Goal: Communication & Community: Answer question/provide support

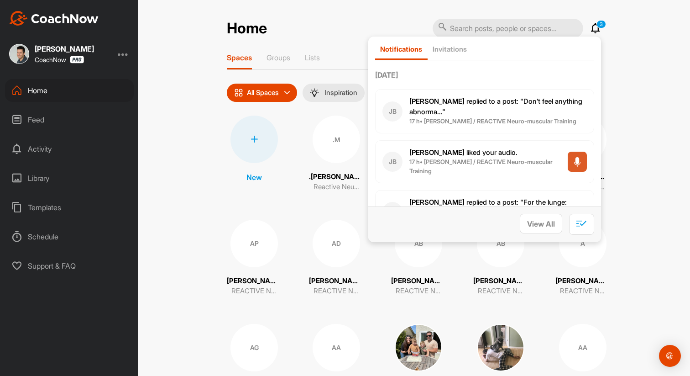
scroll to position [213, 0]
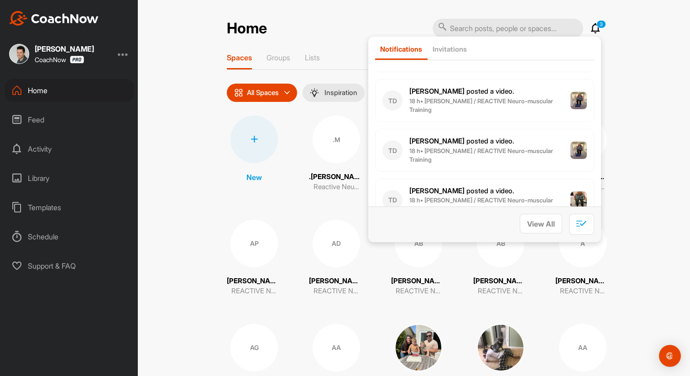
click at [594, 25] on icon at bounding box center [595, 28] width 11 height 11
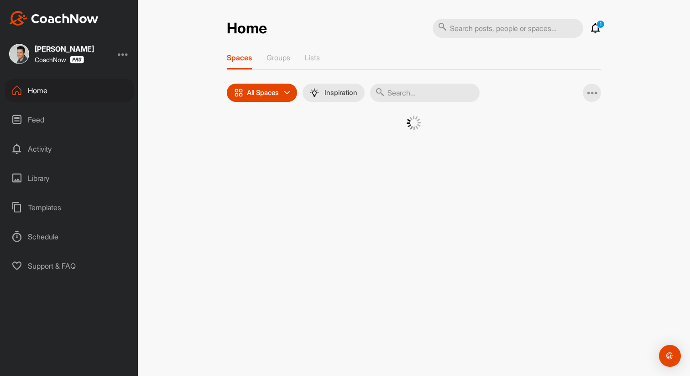
click at [599, 30] on icon at bounding box center [595, 28] width 11 height 11
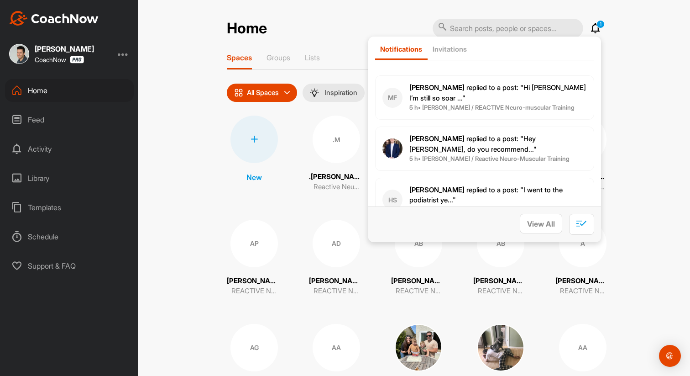
scroll to position [260, 0]
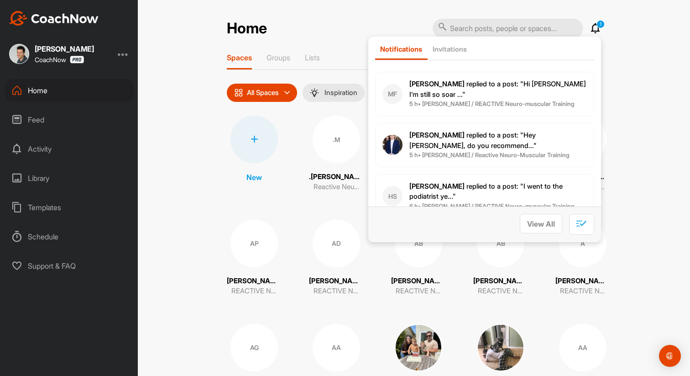
click at [505, 131] on span "[PERSON_NAME] replied to a post : "Hey [PERSON_NAME], do you recommend..."" at bounding box center [472, 140] width 127 height 19
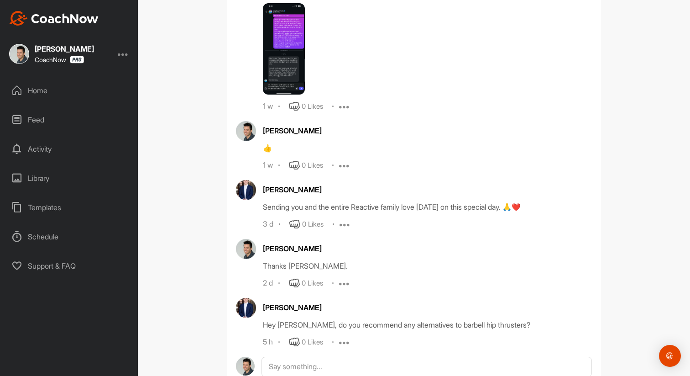
scroll to position [737, 0]
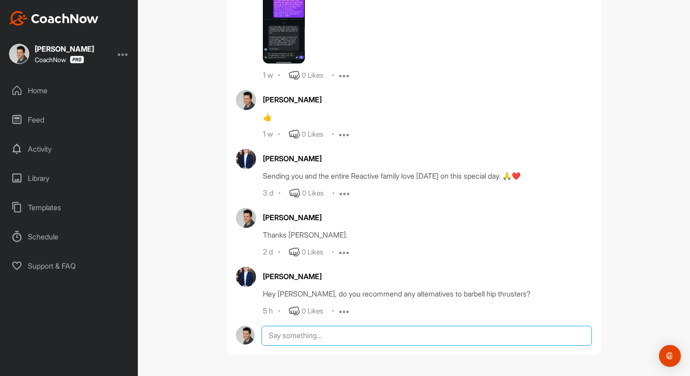
click at [314, 340] on textarea at bounding box center [426, 335] width 330 height 20
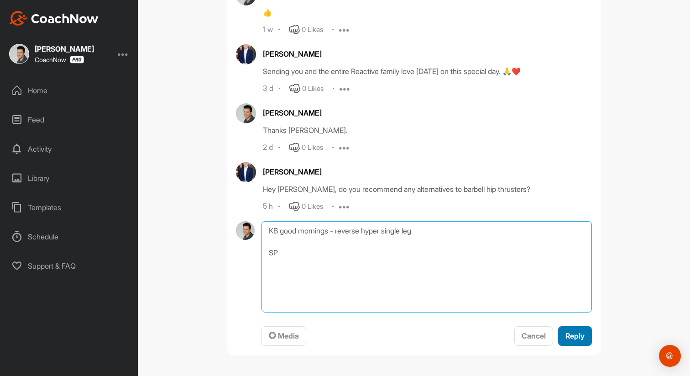
type textarea "KB good mornings - reverse hyper single leg SP"
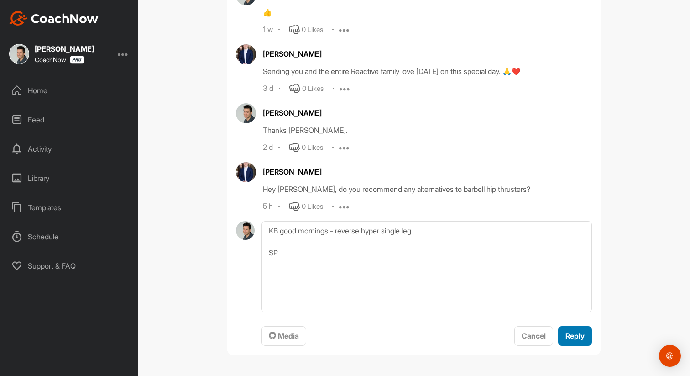
click at [578, 332] on span "Reply" at bounding box center [574, 335] width 19 height 9
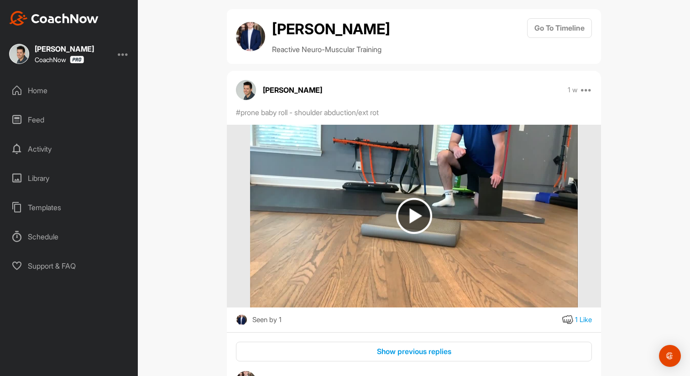
scroll to position [0, 0]
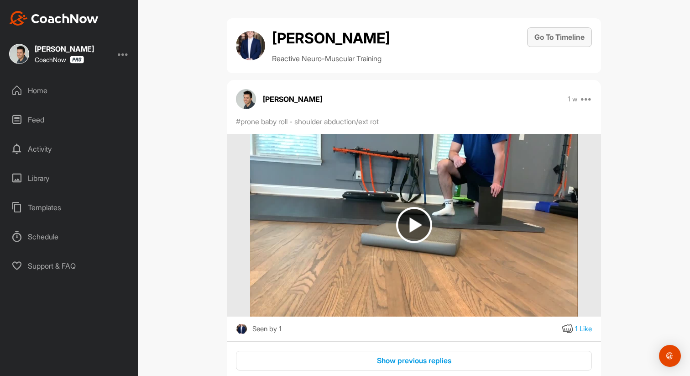
click at [572, 38] on button "Go To Timeline" at bounding box center [559, 37] width 65 height 20
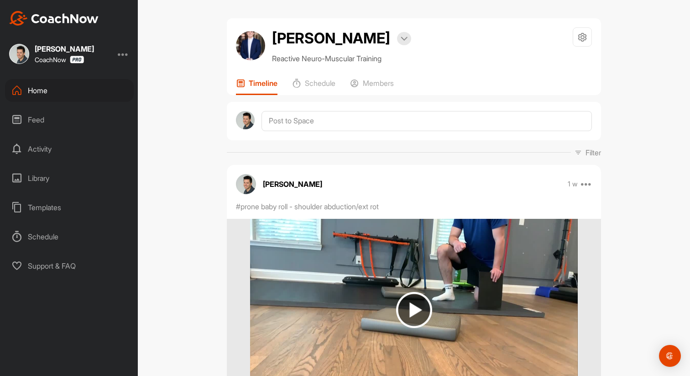
click at [41, 175] on div "Library" at bounding box center [69, 178] width 129 height 23
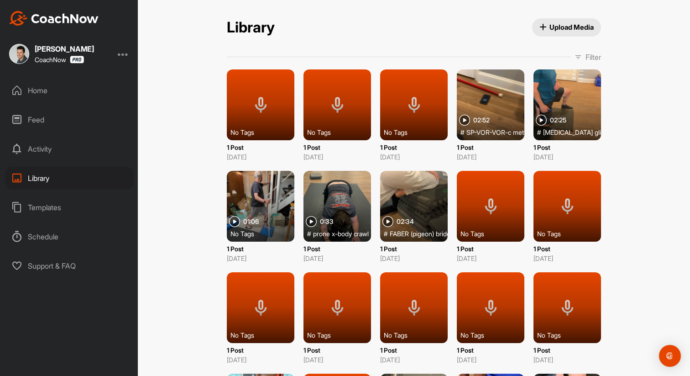
click at [40, 142] on div "Activity" at bounding box center [69, 148] width 129 height 23
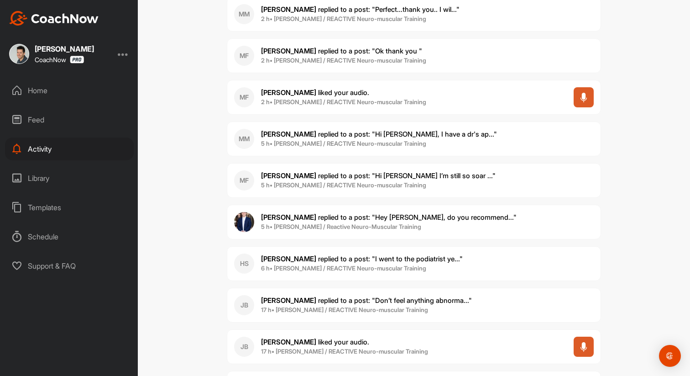
scroll to position [171, 0]
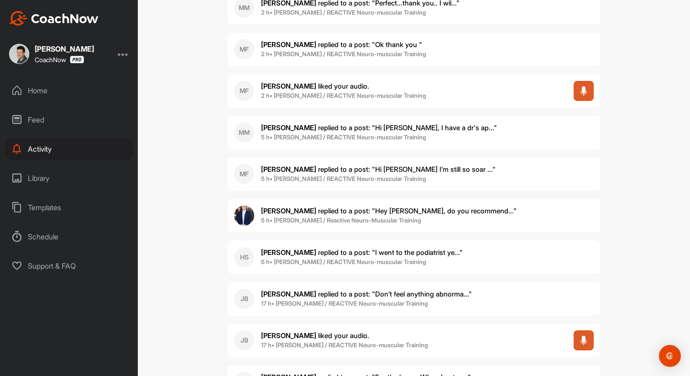
click at [389, 259] on b "6 h • [PERSON_NAME] / REACTIVE Neuro-muscular Training" at bounding box center [343, 261] width 165 height 7
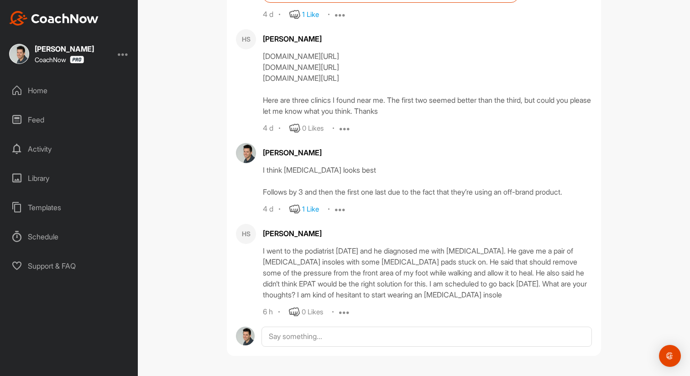
scroll to position [295, 0]
drag, startPoint x: 468, startPoint y: 250, endPoint x: 515, endPoint y: 253, distance: 46.7
click at [515, 253] on div "I went to the podiatrist [DATE] and he diagnosed me with [MEDICAL_DATA]. He gav…" at bounding box center [427, 271] width 329 height 55
copy div "[MEDICAL_DATA]"
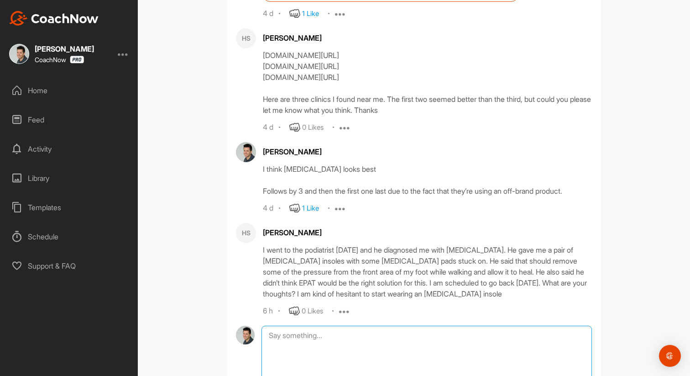
click at [389, 337] on textarea at bounding box center [426, 370] width 330 height 91
click at [547, 342] on textarea "It's not ideal all things being equal. I wouldn't mind you temporally trying" at bounding box center [426, 370] width 330 height 91
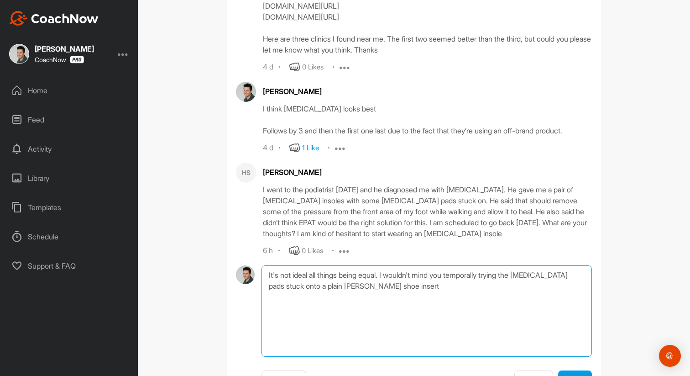
scroll to position [356, 0]
paste textarea "[URL][DOMAIN_NAME]"
click at [427, 287] on textarea "It's not ideal all things being equal. I wouldn't mind you temporally trying th…" at bounding box center [426, 309] width 330 height 91
click at [452, 321] on textarea "It's not ideal all things being equal. I wouldn't mind you temporally trying th…" at bounding box center [426, 309] width 330 height 91
click at [447, 321] on textarea "It's not ideal all things being equal. I wouldn't mind you temporally trying th…" at bounding box center [426, 309] width 330 height 91
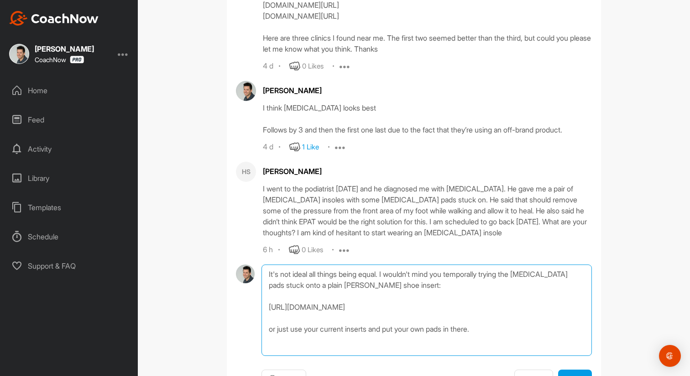
scroll to position [11, 0]
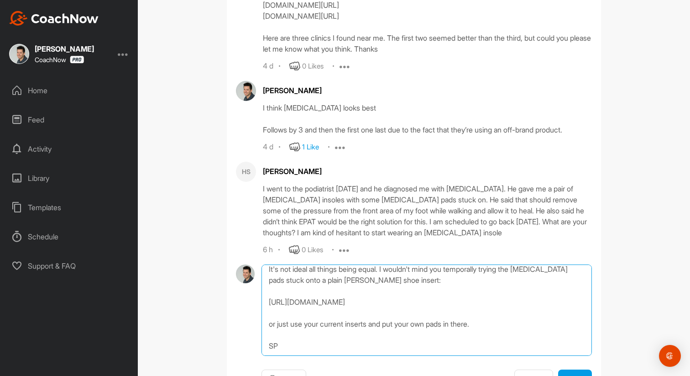
click at [519, 334] on textarea "It's not ideal all things being equal. I wouldn't mind you temporally trying th…" at bounding box center [426, 309] width 330 height 91
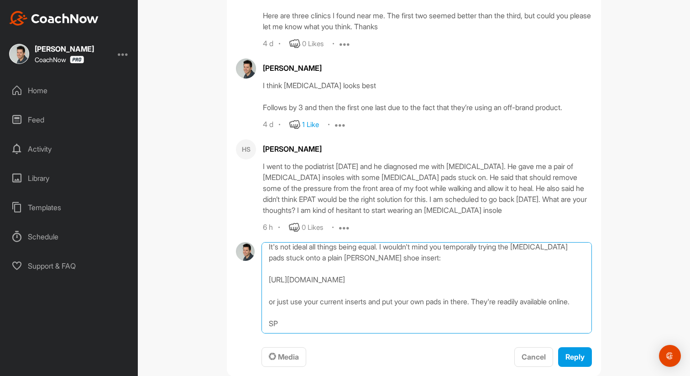
scroll to position [400, 0]
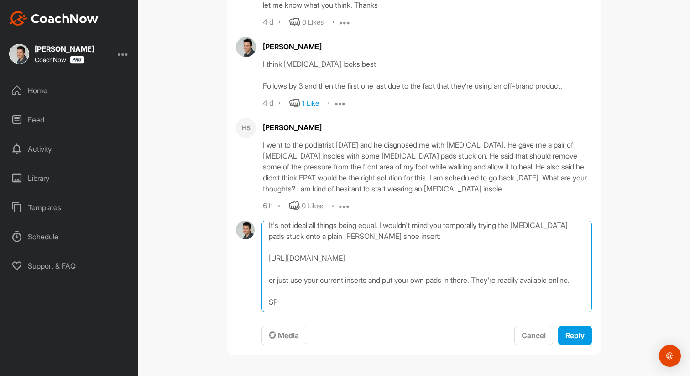
type textarea "It's not ideal all things being equal. I wouldn't mind you temporally trying th…"
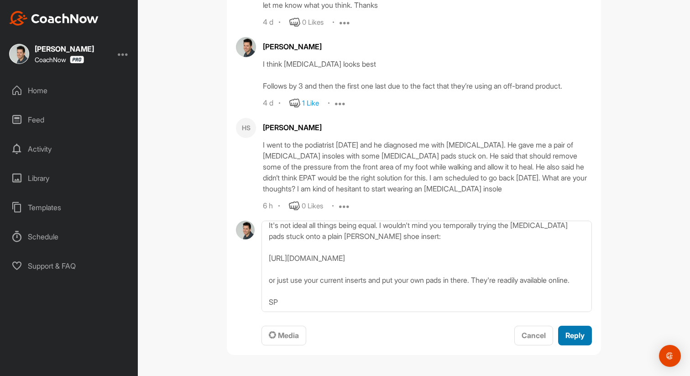
click at [575, 336] on span "Reply" at bounding box center [574, 334] width 19 height 9
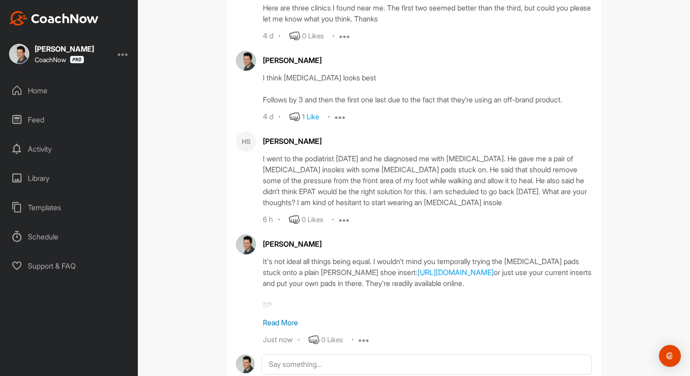
scroll to position [376, 0]
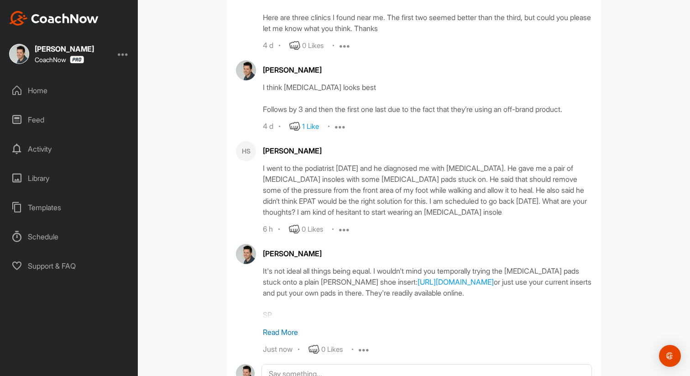
click at [36, 179] on div "Library" at bounding box center [69, 178] width 129 height 23
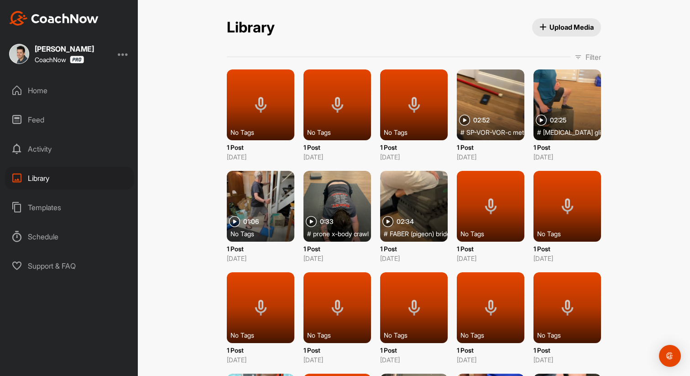
click at [47, 146] on div "Activity" at bounding box center [69, 148] width 129 height 23
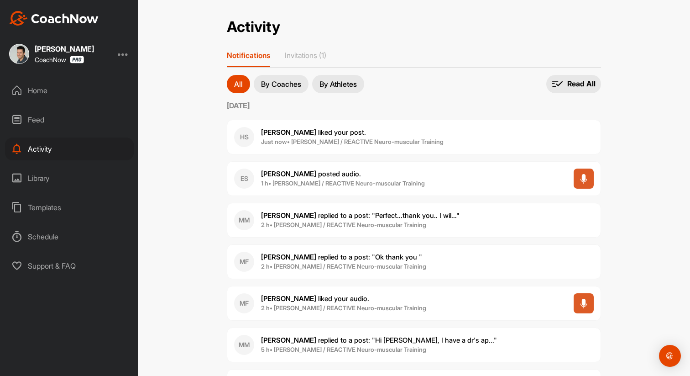
click at [348, 176] on span "[PERSON_NAME] posted audio ." at bounding box center [343, 174] width 164 height 10
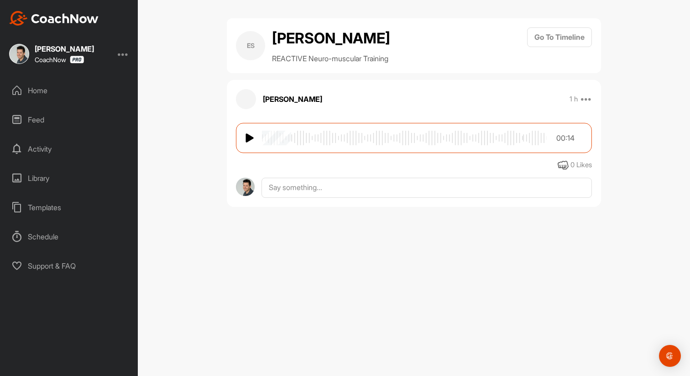
click at [324, 150] on div "00:14" at bounding box center [414, 138] width 356 height 30
click at [247, 137] on img at bounding box center [250, 137] width 9 height 11
click at [528, 33] on button "Go To Timeline" at bounding box center [559, 37] width 65 height 20
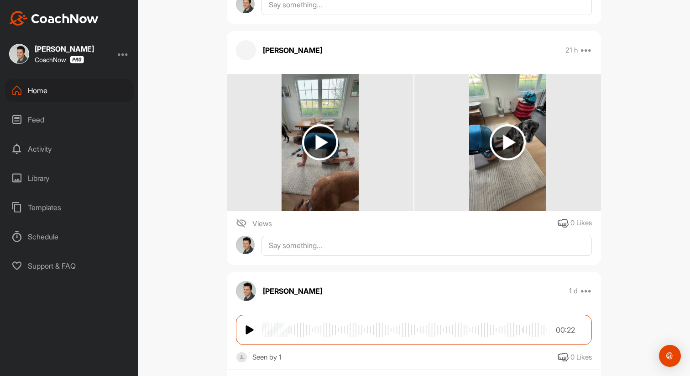
scroll to position [267, 0]
